Goal: Obtain resource: Download file/media

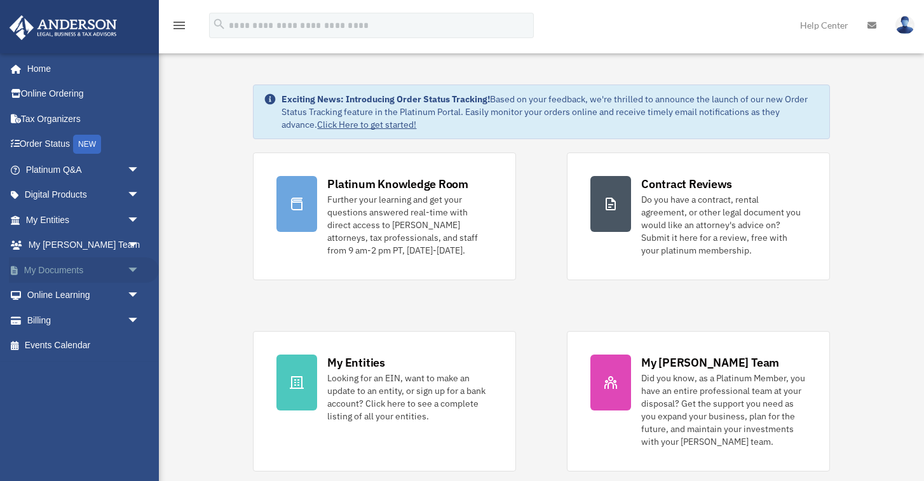
click at [78, 273] on link "My Documents arrow_drop_down" at bounding box center [84, 269] width 150 height 25
click at [77, 272] on link "My Documents arrow_drop_down" at bounding box center [84, 269] width 150 height 25
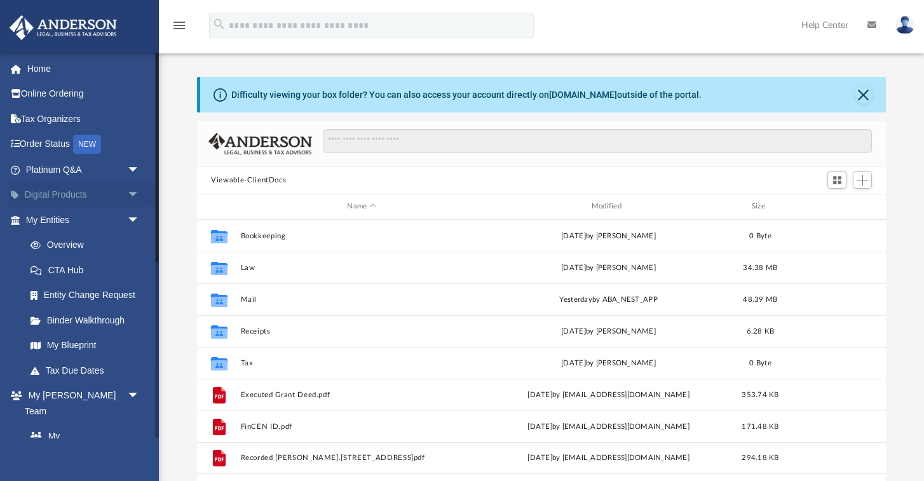
scroll to position [288, 688]
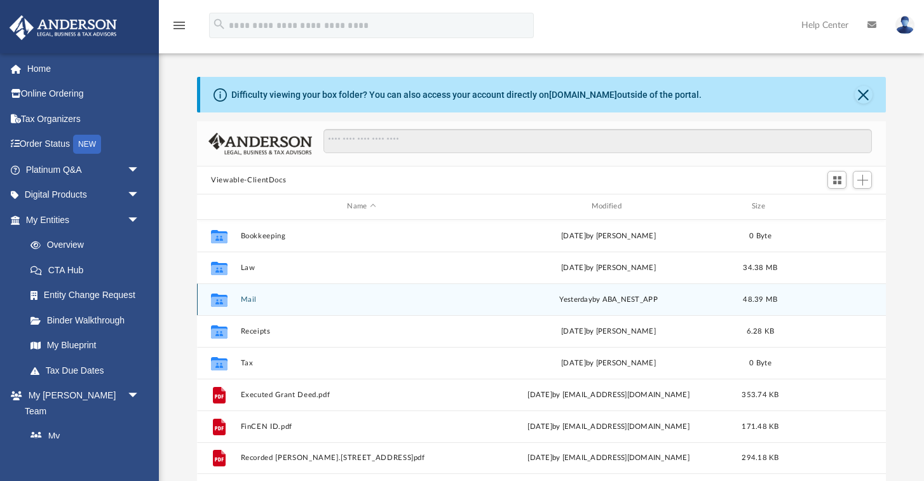
click at [250, 299] on button "Mail" at bounding box center [361, 299] width 241 height 8
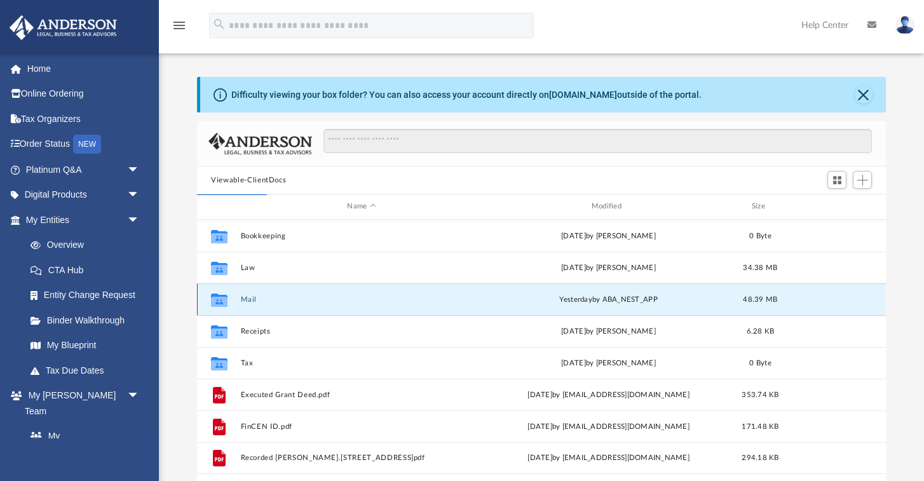
click at [250, 299] on button "Mail" at bounding box center [361, 299] width 241 height 8
click at [248, 299] on button "Mail" at bounding box center [361, 299] width 241 height 8
click at [242, 299] on button "Mail" at bounding box center [361, 299] width 241 height 8
click at [868, 93] on button "Close" at bounding box center [863, 95] width 18 height 18
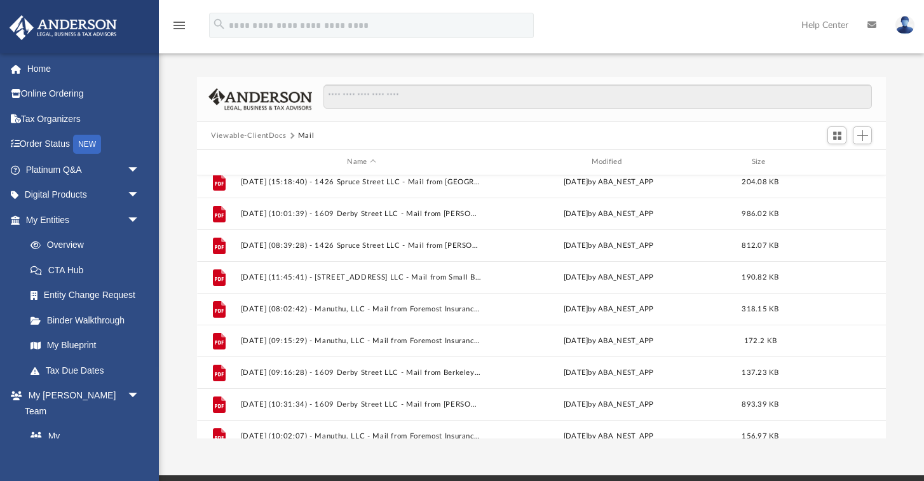
scroll to position [626, 0]
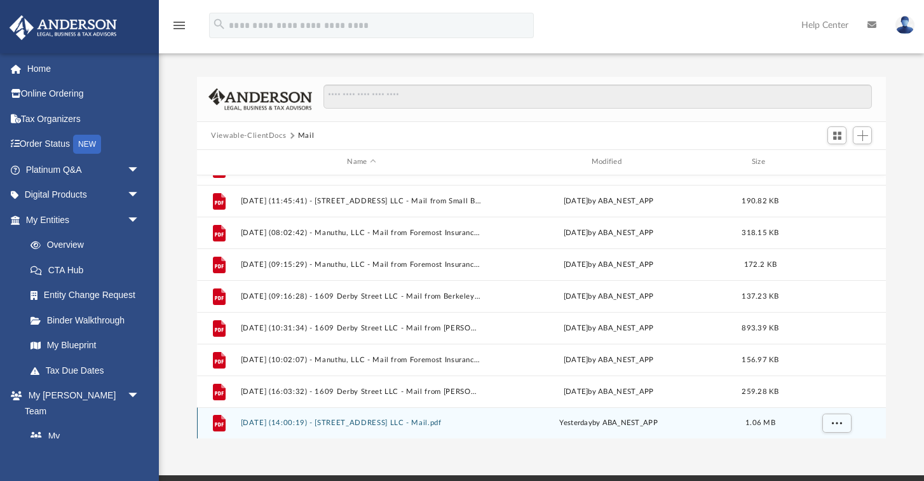
click at [378, 421] on button "[DATE] (14:00:19) - [STREET_ADDRESS] LLC - Mail.pdf" at bounding box center [361, 423] width 241 height 8
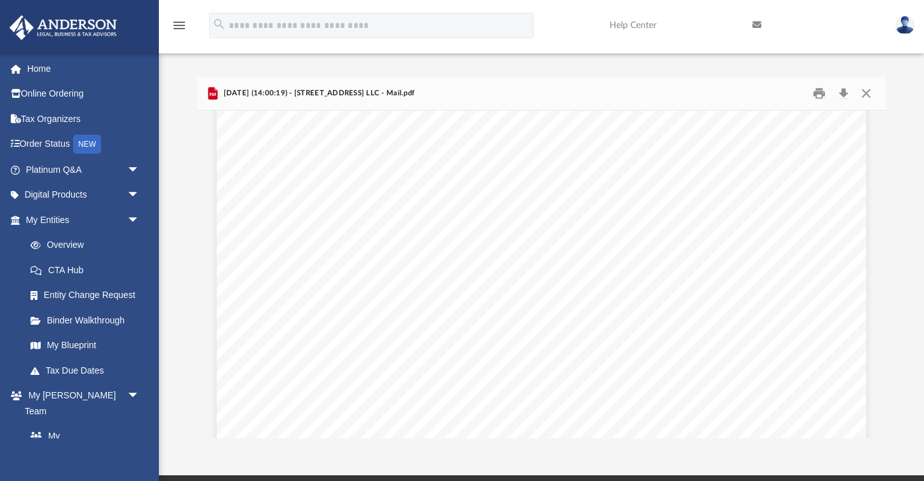
scroll to position [0, 0]
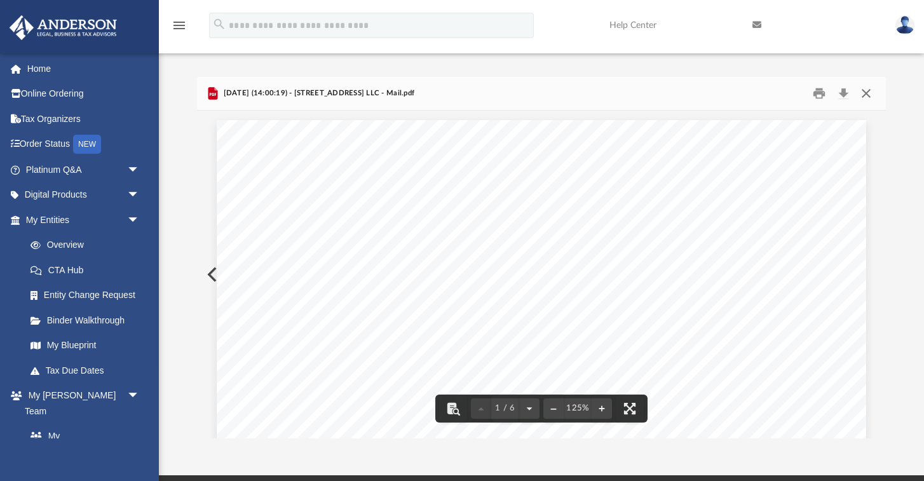
click at [863, 90] on button "Close" at bounding box center [865, 94] width 23 height 20
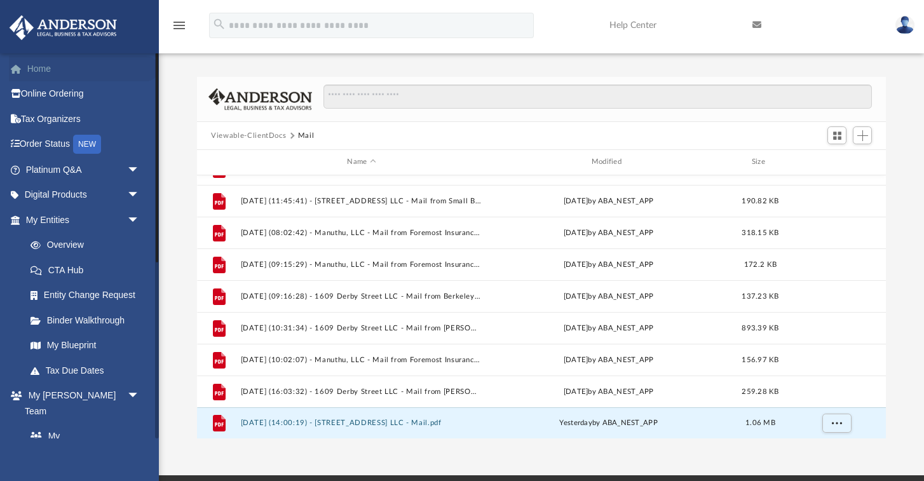
click at [57, 69] on link "Home" at bounding box center [84, 68] width 150 height 25
